Goal: Find specific page/section: Find specific page/section

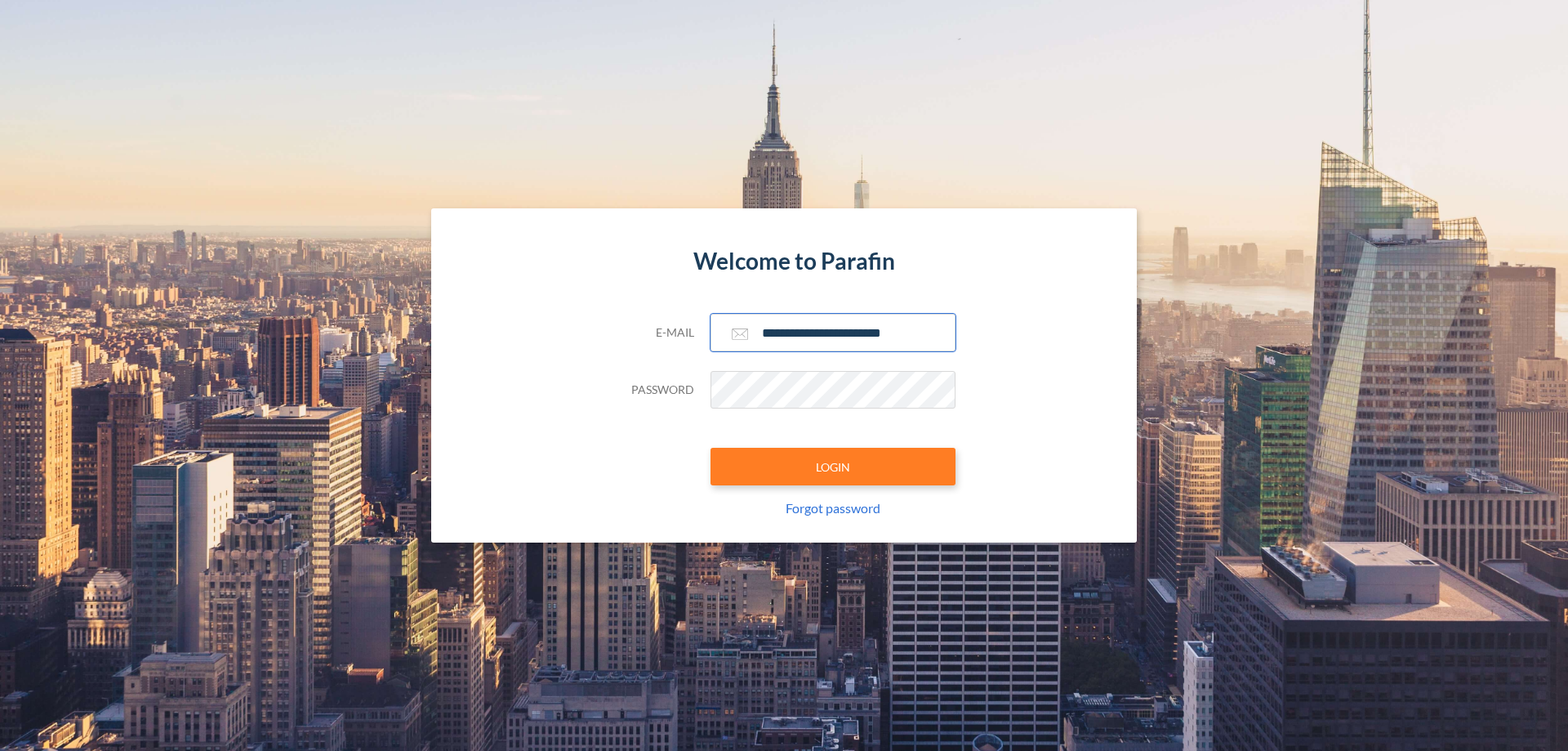
type input "**********"
click at [833, 466] on button "LOGIN" at bounding box center [833, 466] width 245 height 37
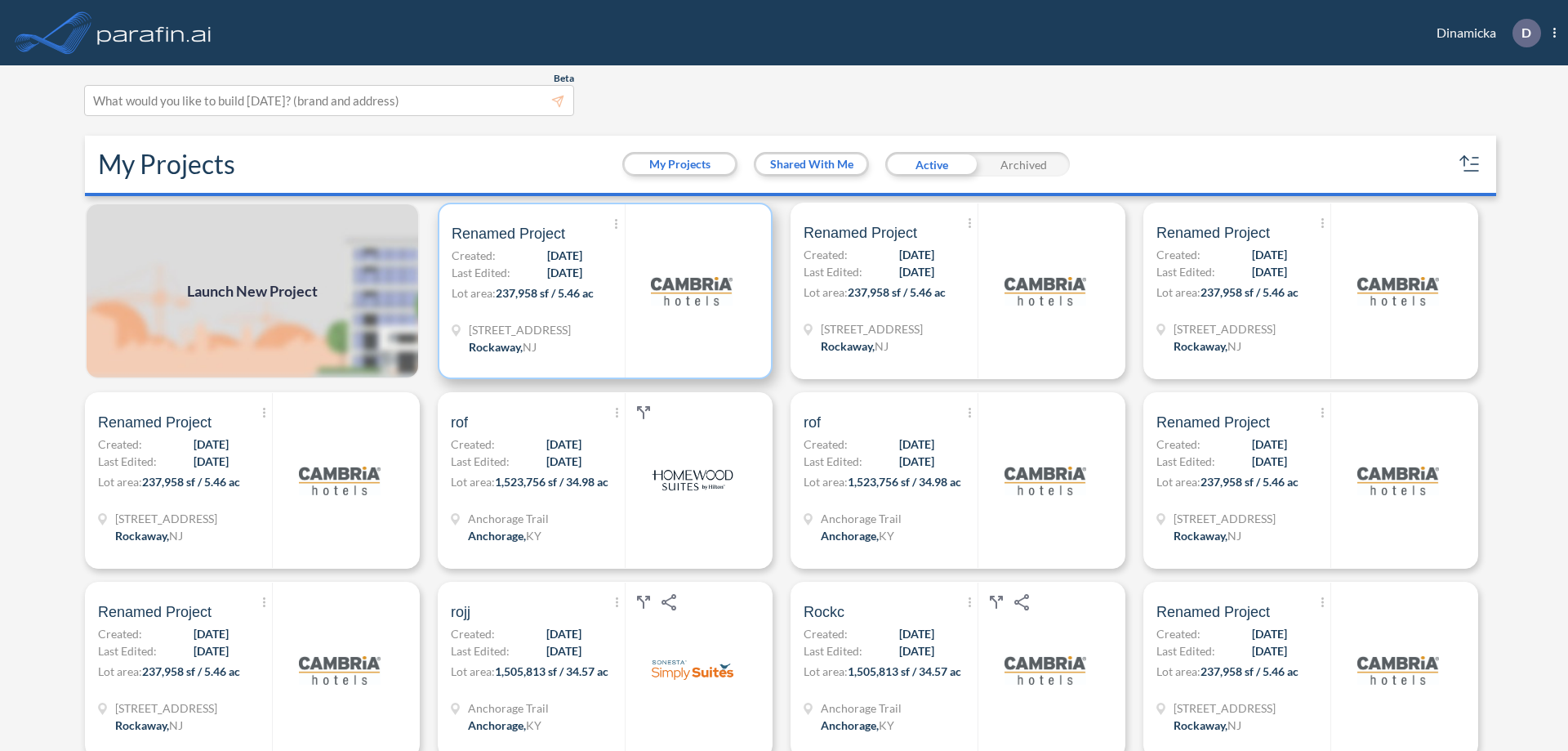
scroll to position [4, 0]
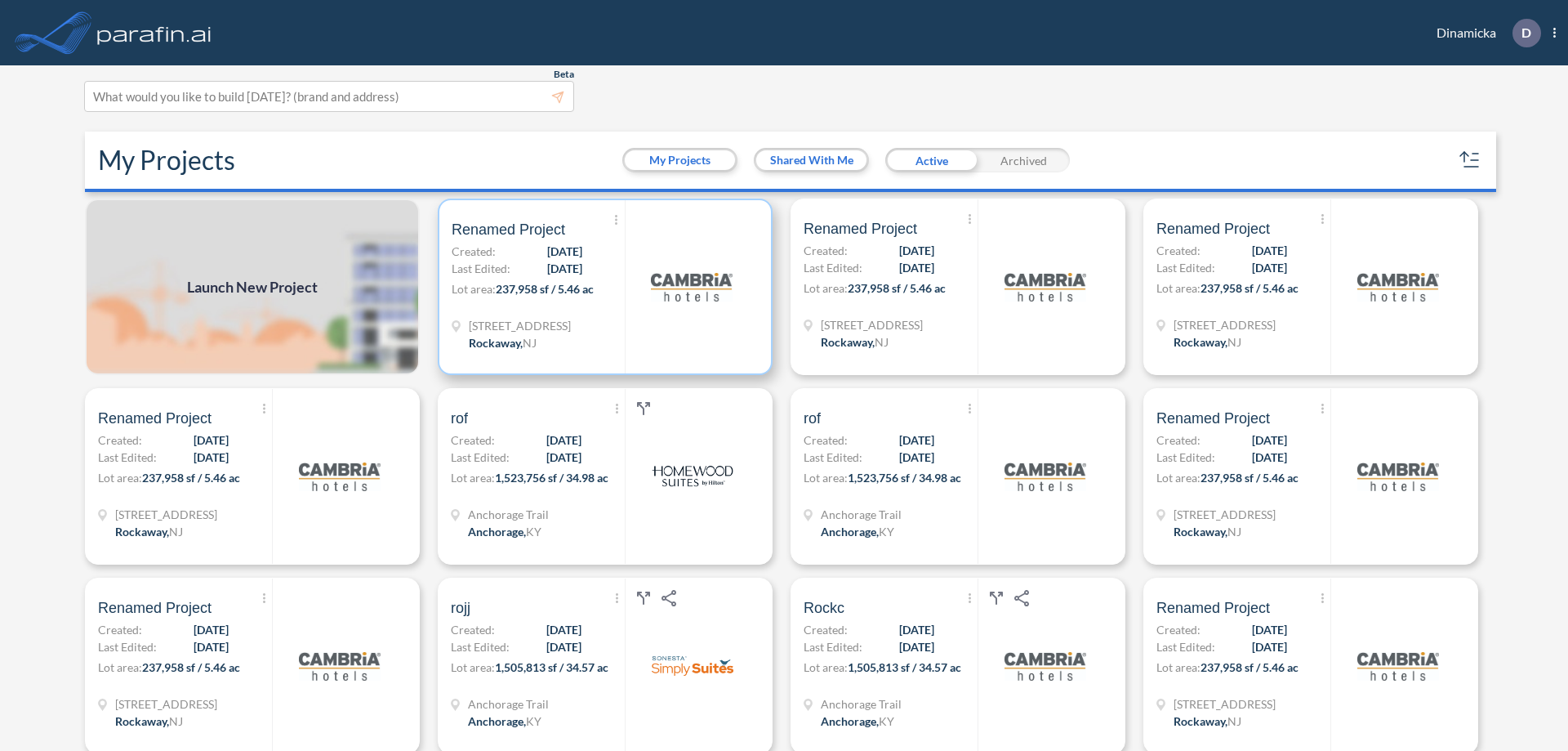
click at [602, 286] on p "Lot area: 237,958 sf / 5.46 ac" at bounding box center [538, 292] width 173 height 24
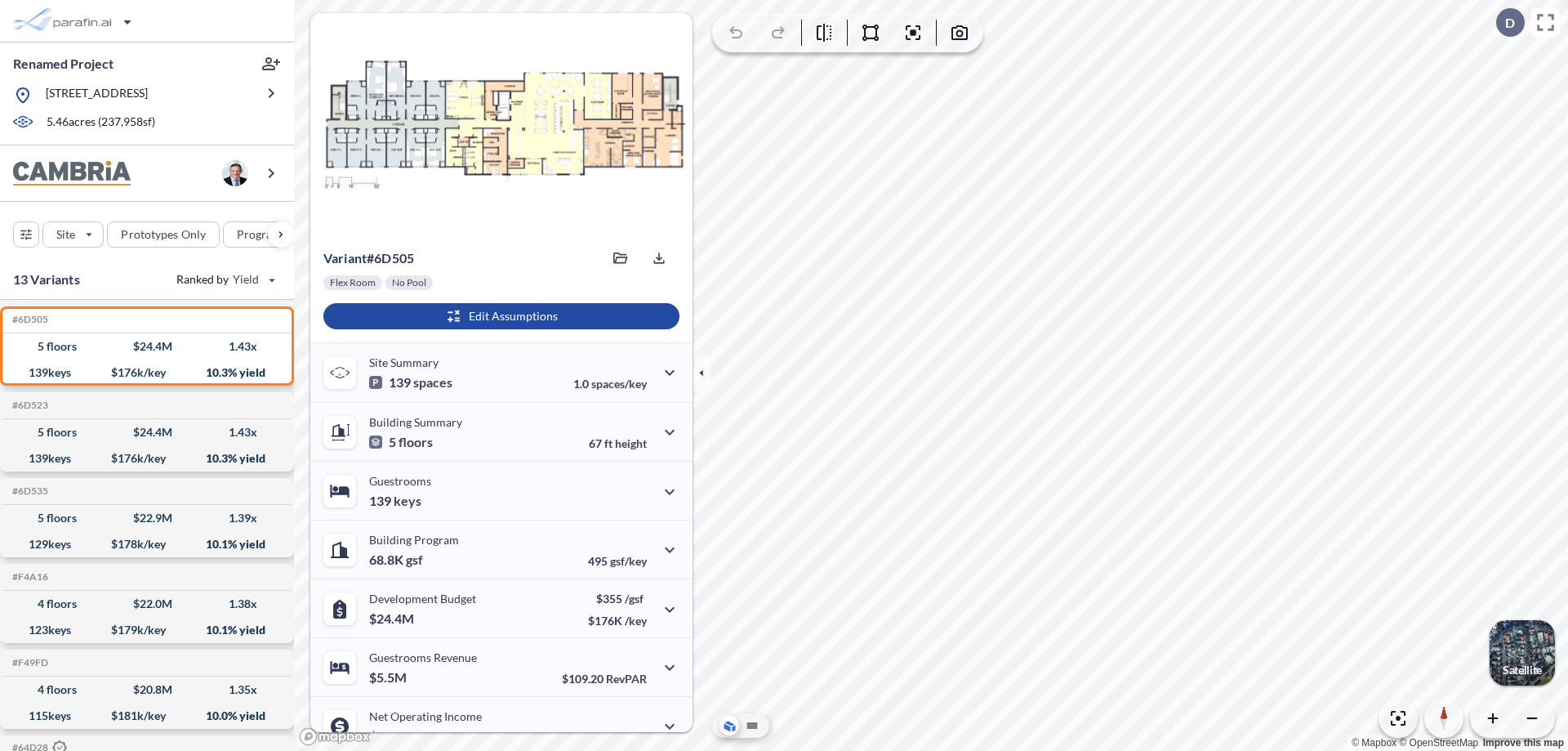
scroll to position [83, 0]
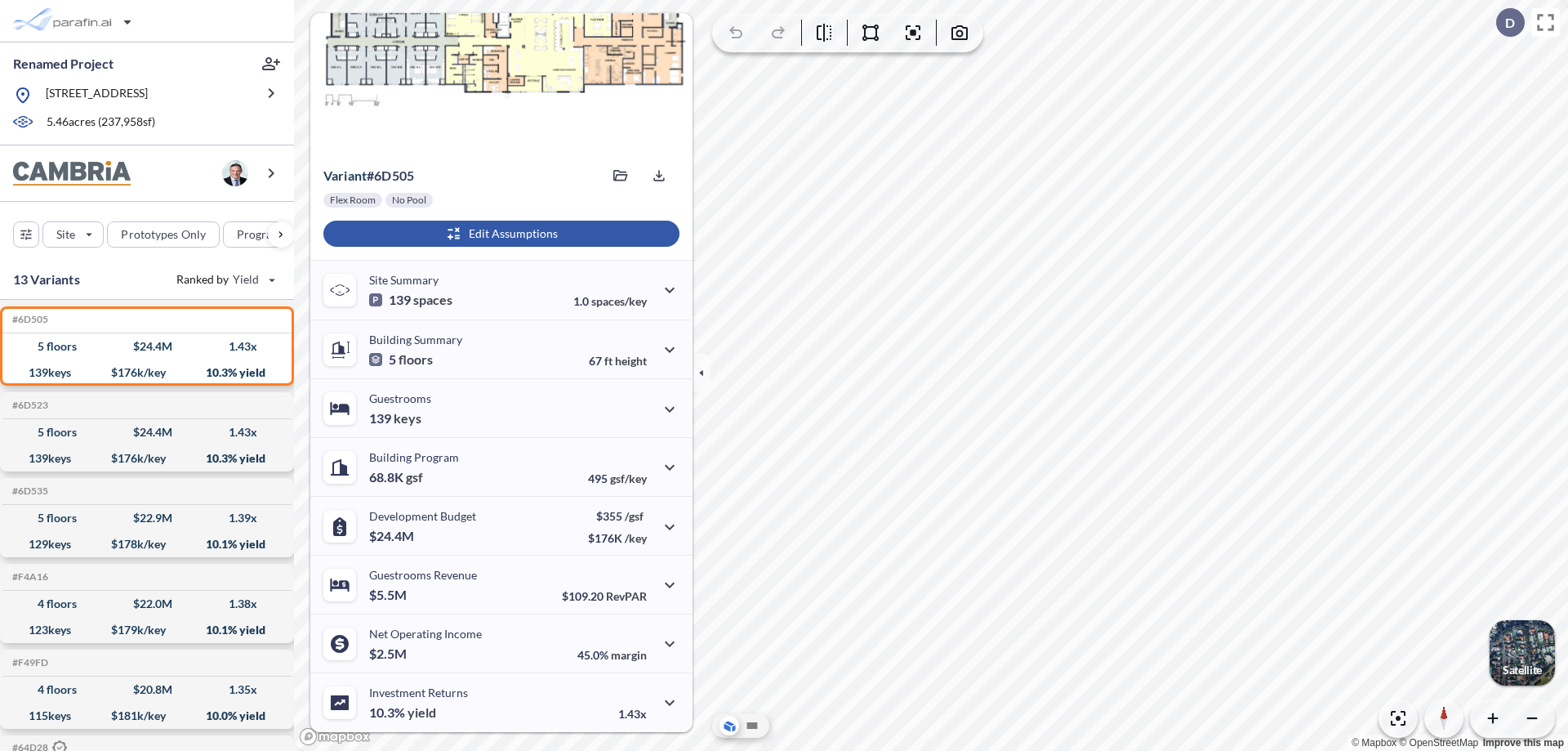
click at [499, 234] on div "button" at bounding box center [501, 233] width 356 height 26
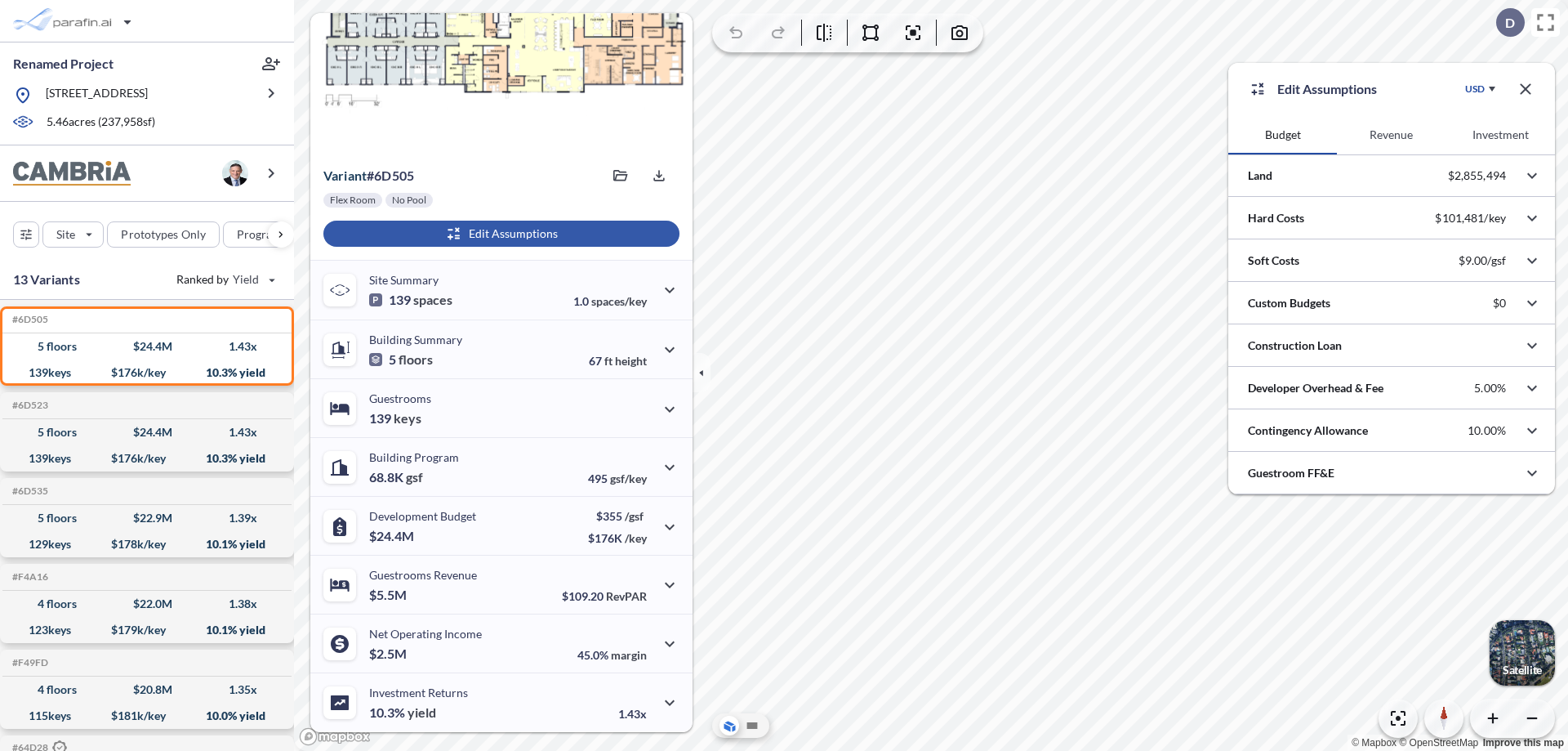
click at [1391, 135] on button "Revenue" at bounding box center [1391, 135] width 109 height 39
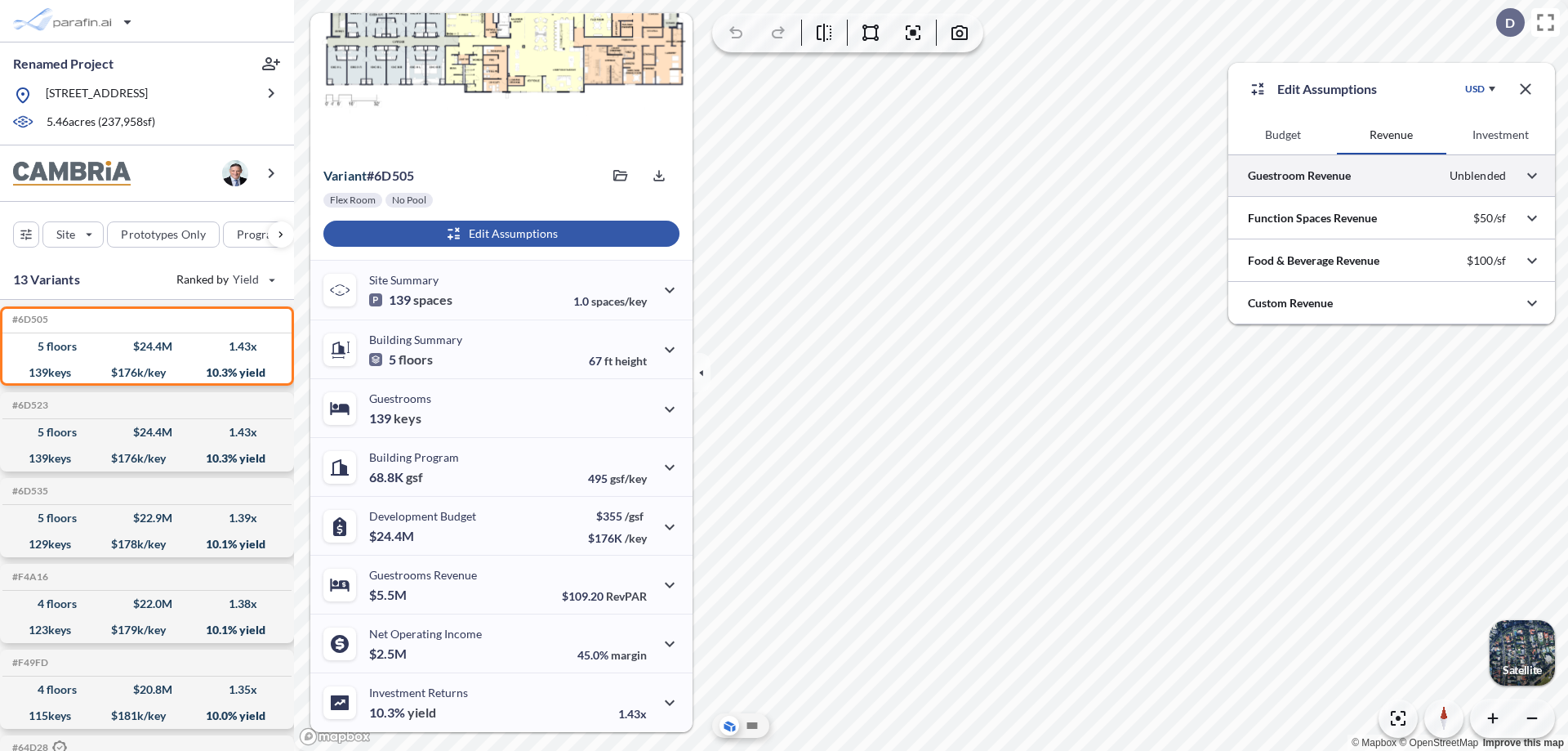
click at [1392, 176] on div at bounding box center [1391, 175] width 326 height 42
